Goal: Task Accomplishment & Management: Manage account settings

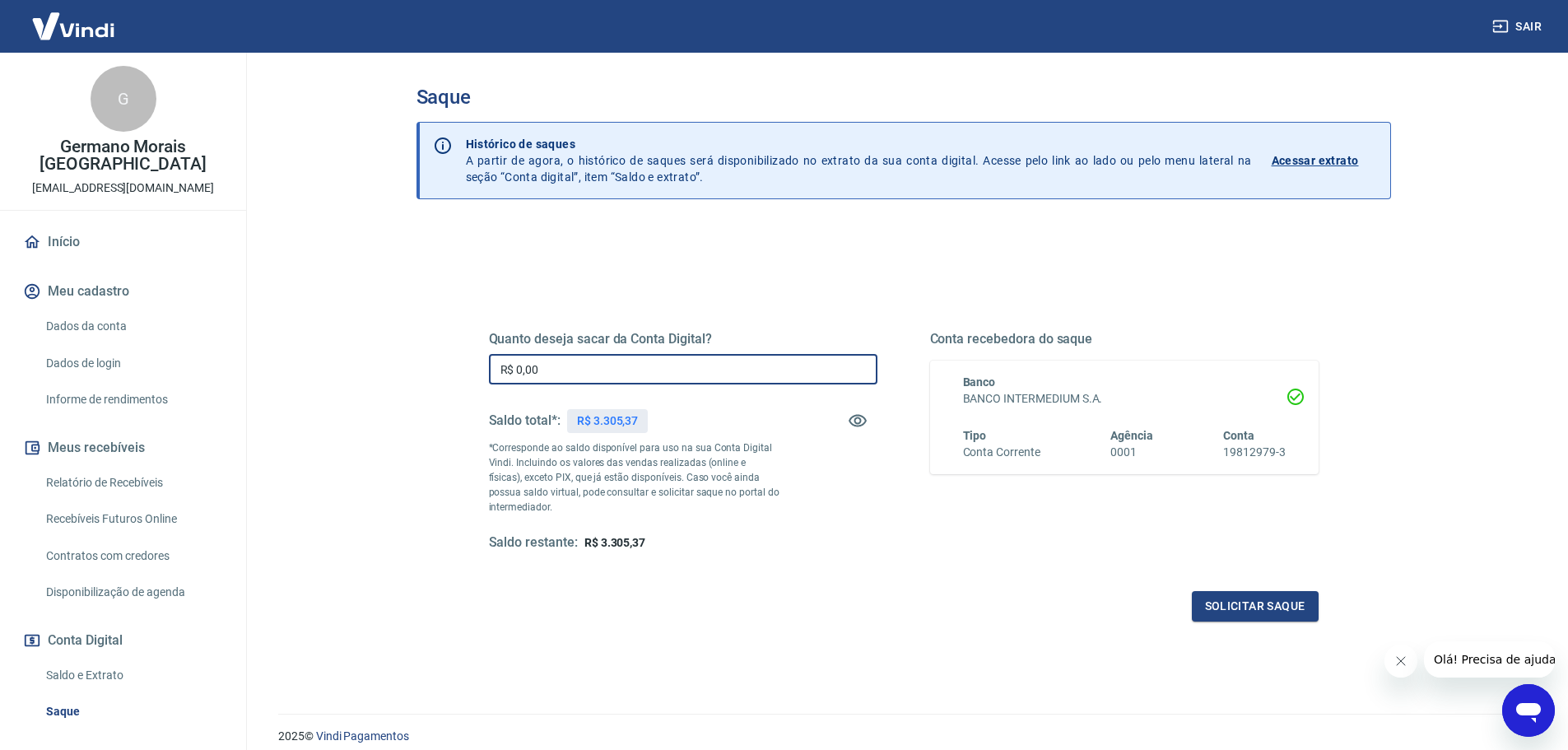
drag, startPoint x: 587, startPoint y: 378, endPoint x: 297, endPoint y: 335, distance: 293.2
click at [297, 335] on main "Saque Histórico de saques A partir de agora, o histórico de saques será disponi…" at bounding box center [903, 401] width 1328 height 698
type input "R$ 3.305,00"
click at [1264, 623] on div "Quanto deseja sacar da Conta Digital? R$ 3.305,00 ​ Saldo total*: R$ 3.305,37 *…" at bounding box center [904, 449] width 869 height 383
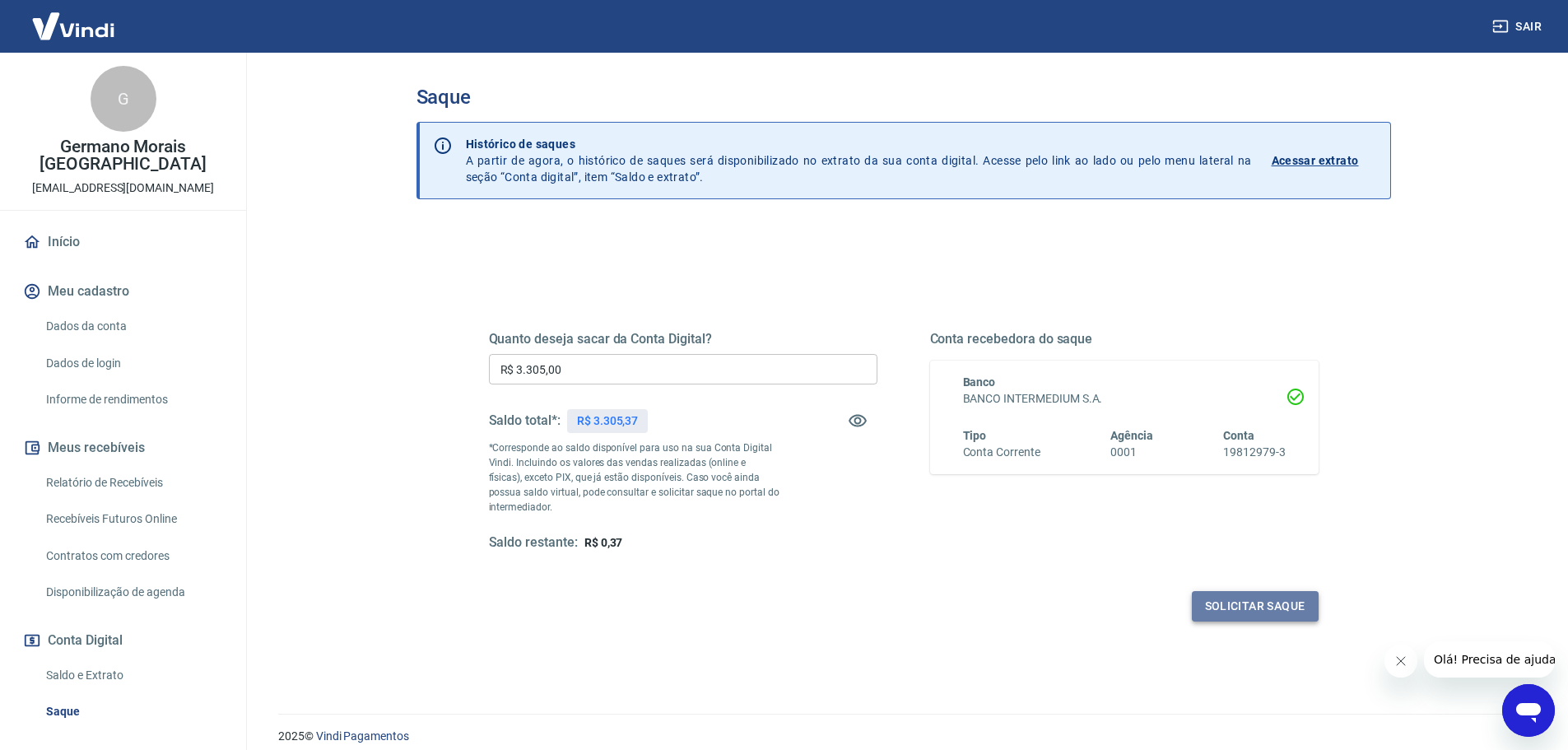
click at [1252, 609] on button "Solicitar saque" at bounding box center [1255, 605] width 127 height 30
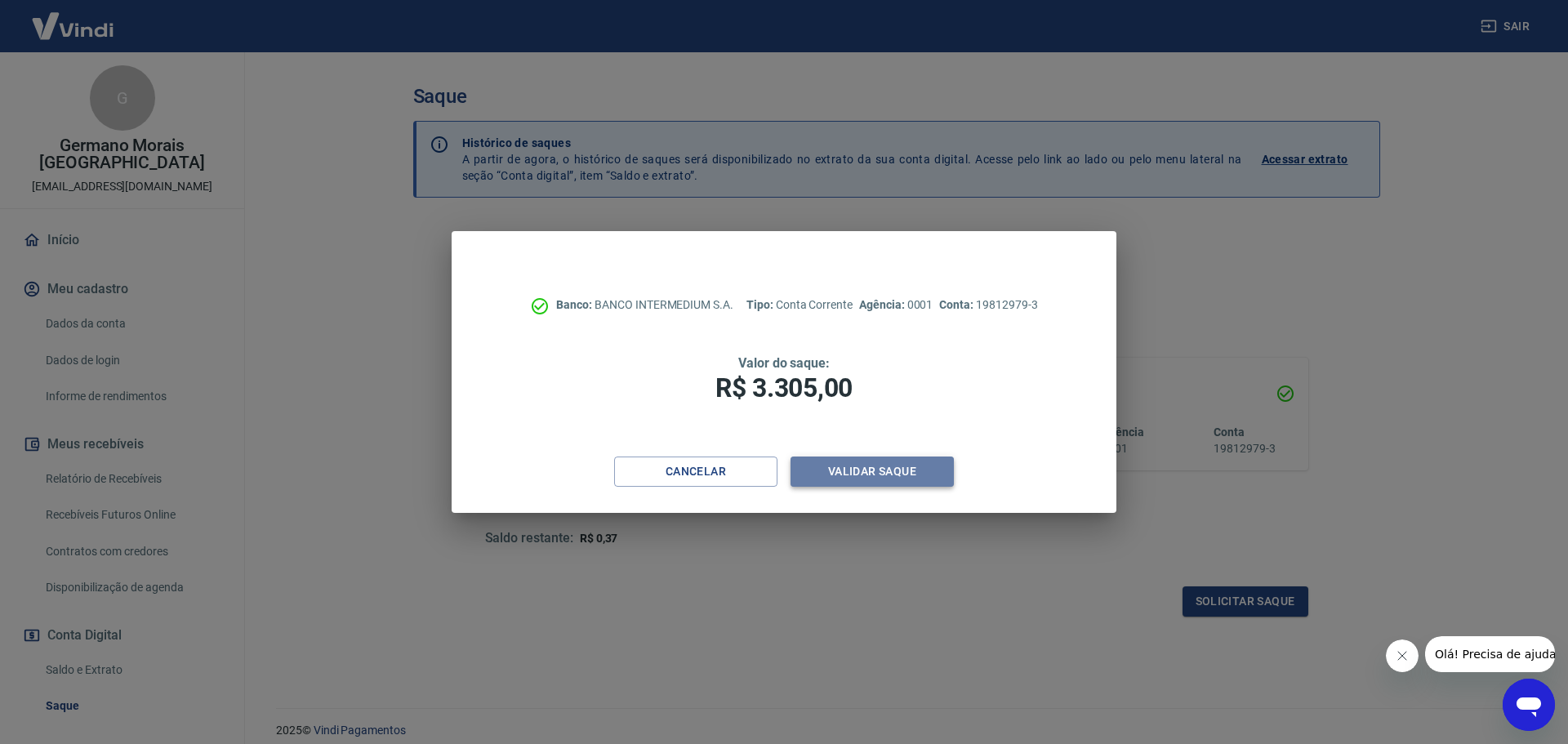
click at [874, 464] on button "Validar saque" at bounding box center [872, 471] width 164 height 30
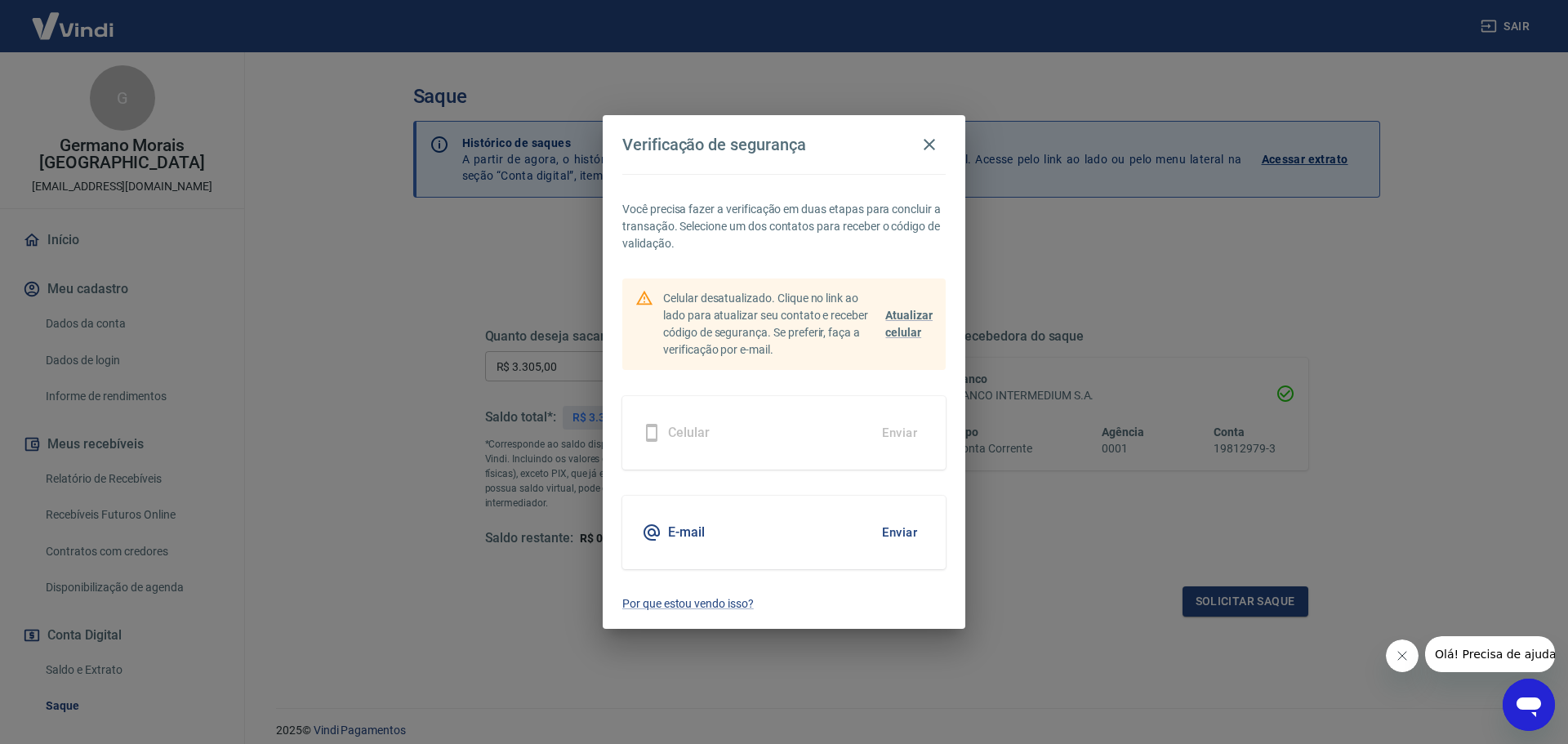
click at [889, 536] on button "Enviar" at bounding box center [899, 532] width 53 height 35
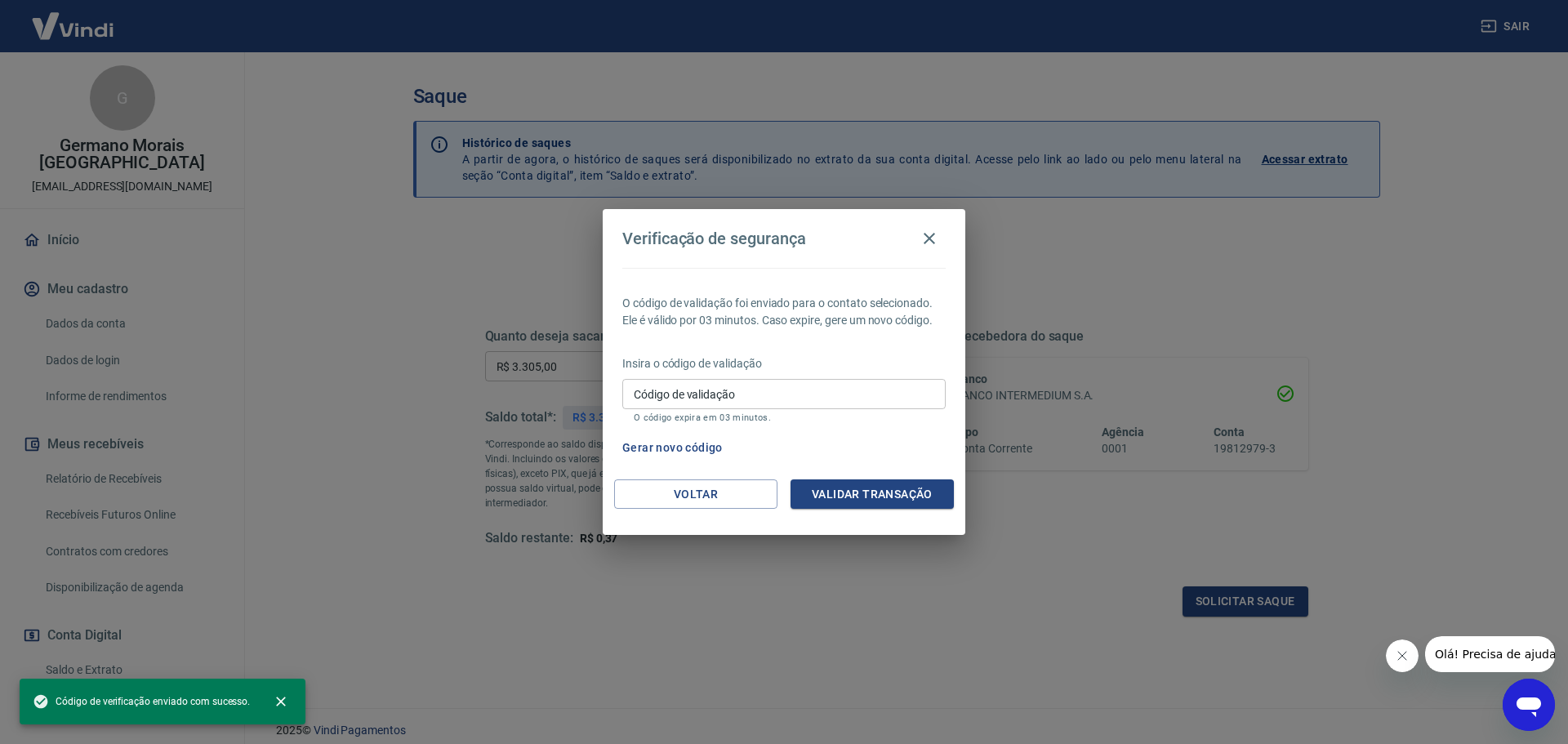
click at [898, 532] on div "Voltar Validar transação" at bounding box center [784, 507] width 363 height 57
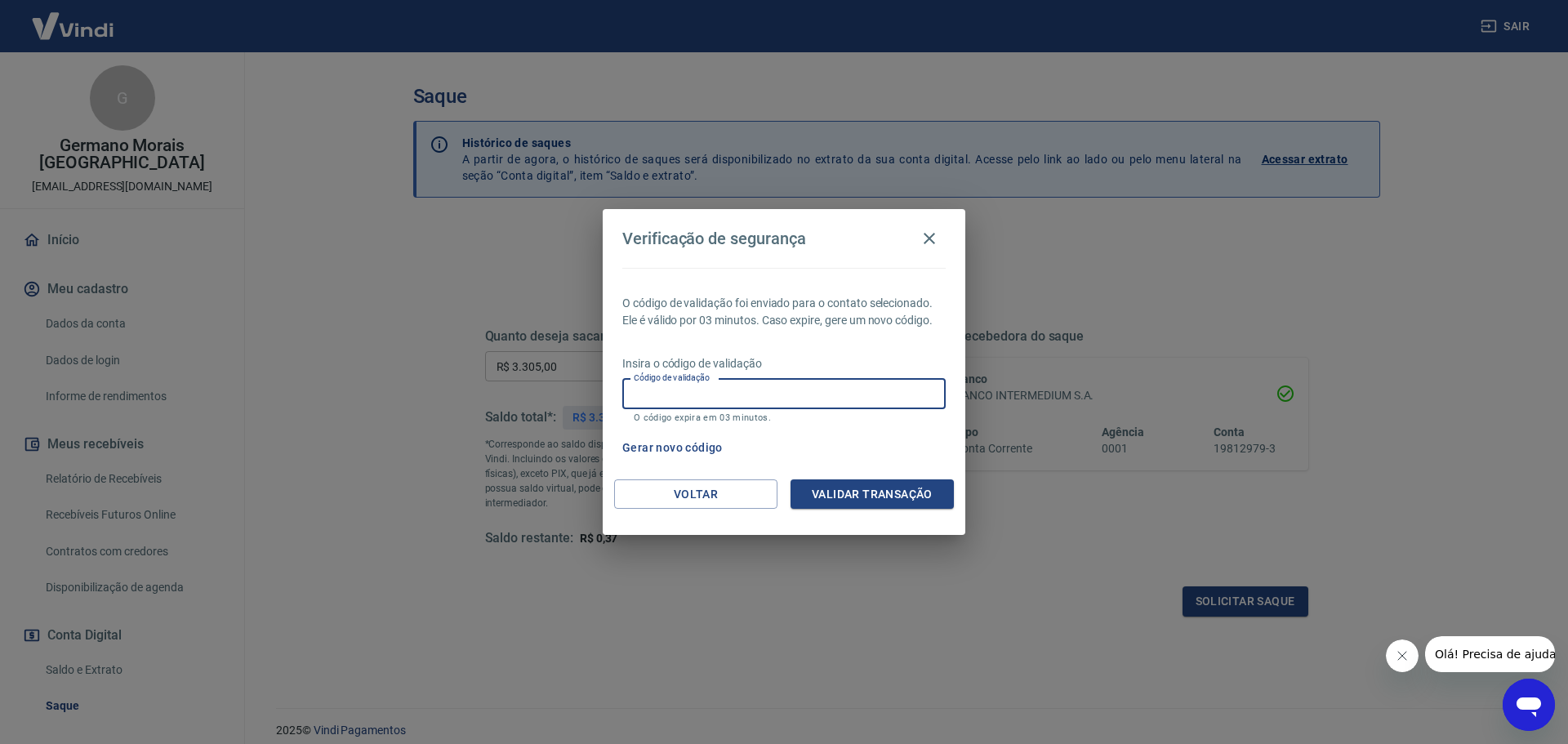
click at [757, 390] on input "Código de validação" at bounding box center [784, 394] width 323 height 30
type input "819141"
click at [857, 500] on button "Validar transação" at bounding box center [872, 494] width 164 height 30
